Goal: Find specific page/section: Find specific page/section

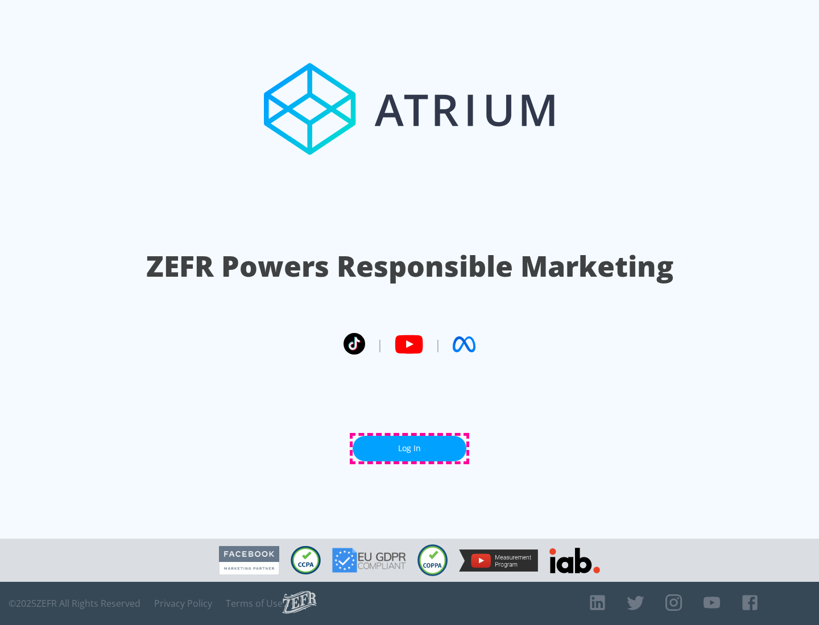
click at [409, 449] on link "Log In" at bounding box center [409, 449] width 114 height 26
